Goal: Navigation & Orientation: Find specific page/section

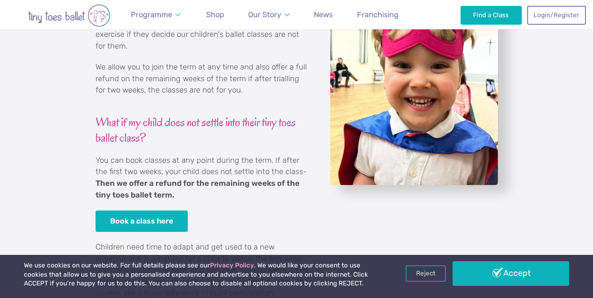
scroll to position [380, 0]
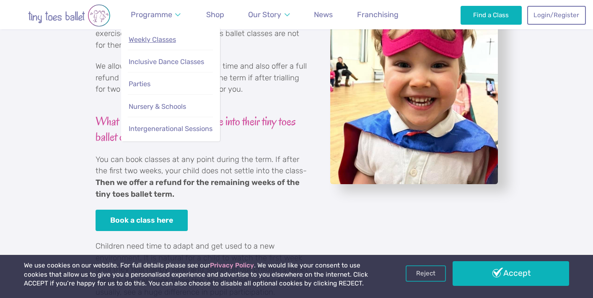
click at [155, 41] on span "Weekly Classes" at bounding box center [152, 40] width 47 height 8
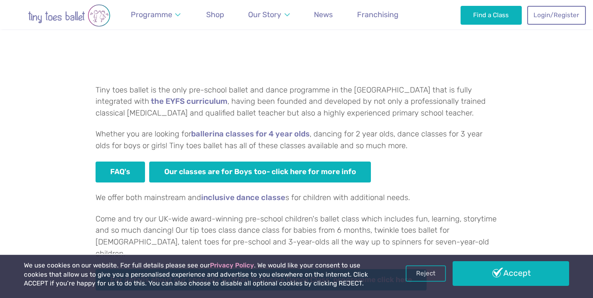
scroll to position [467, 0]
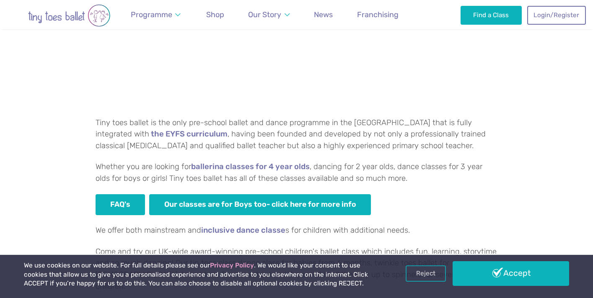
click at [80, 17] on img "Go to home page" at bounding box center [68, 15] width 117 height 23
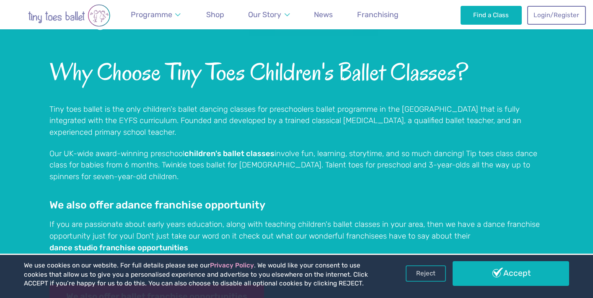
scroll to position [628, 0]
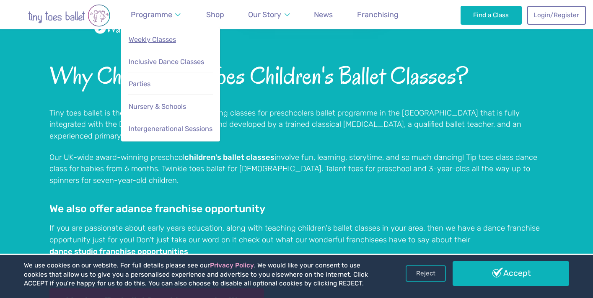
click at [171, 42] on span "Weekly Classes" at bounding box center [152, 40] width 47 height 8
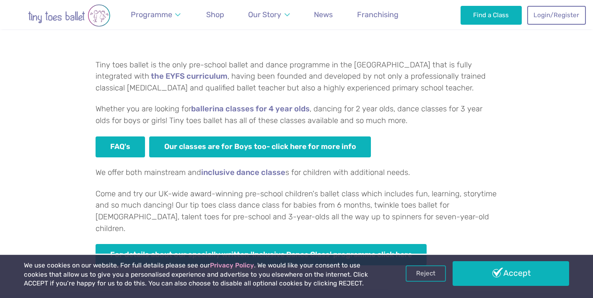
scroll to position [524, 0]
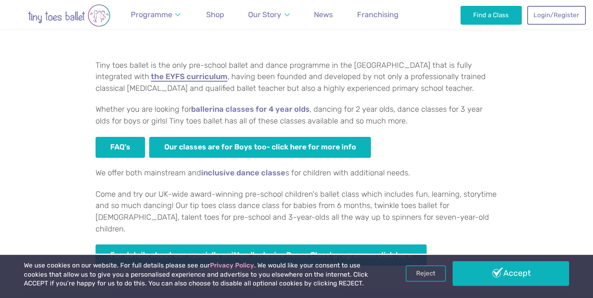
click at [151, 76] on link "the EYFS curriculum" at bounding box center [189, 77] width 77 height 8
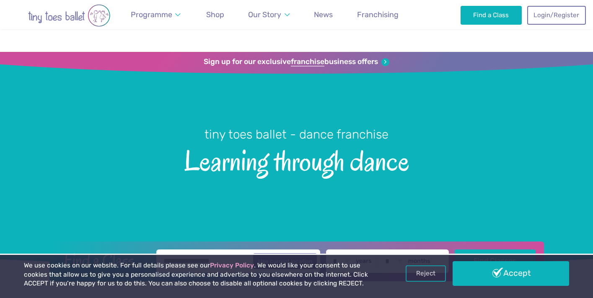
scroll to position [628, 0]
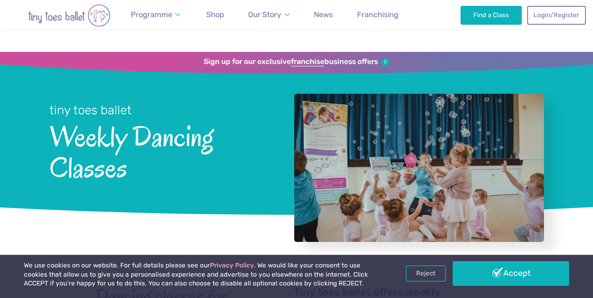
scroll to position [467, 0]
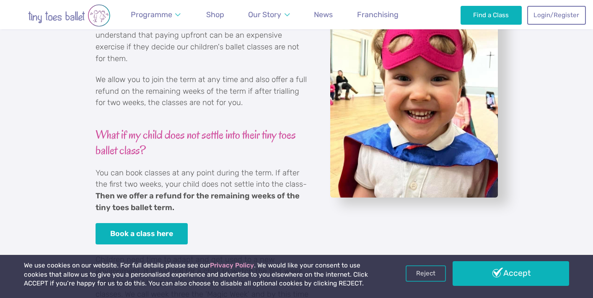
scroll to position [369, 0]
